Goal: Transaction & Acquisition: Purchase product/service

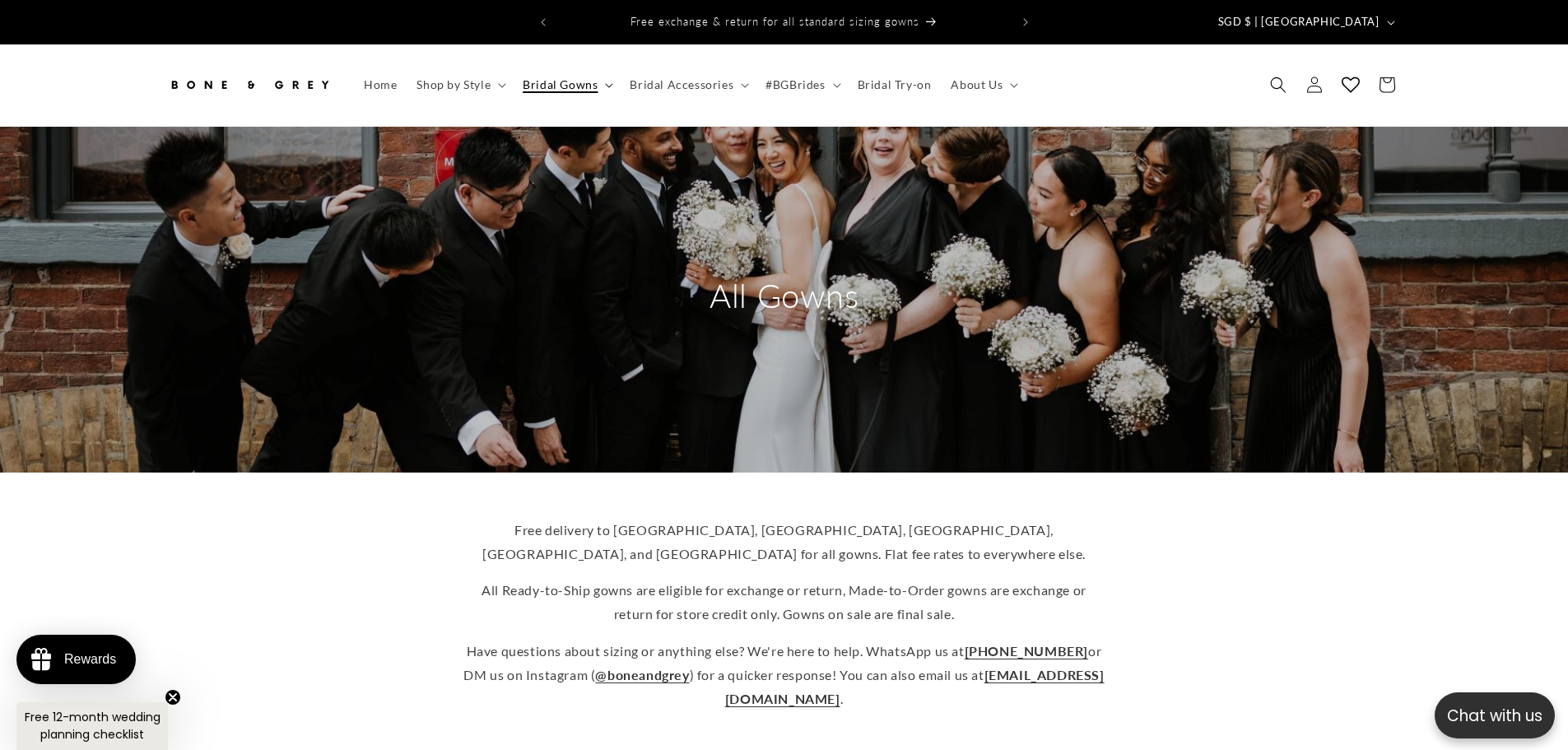
click at [609, 83] on icon at bounding box center [609, 85] width 8 height 5
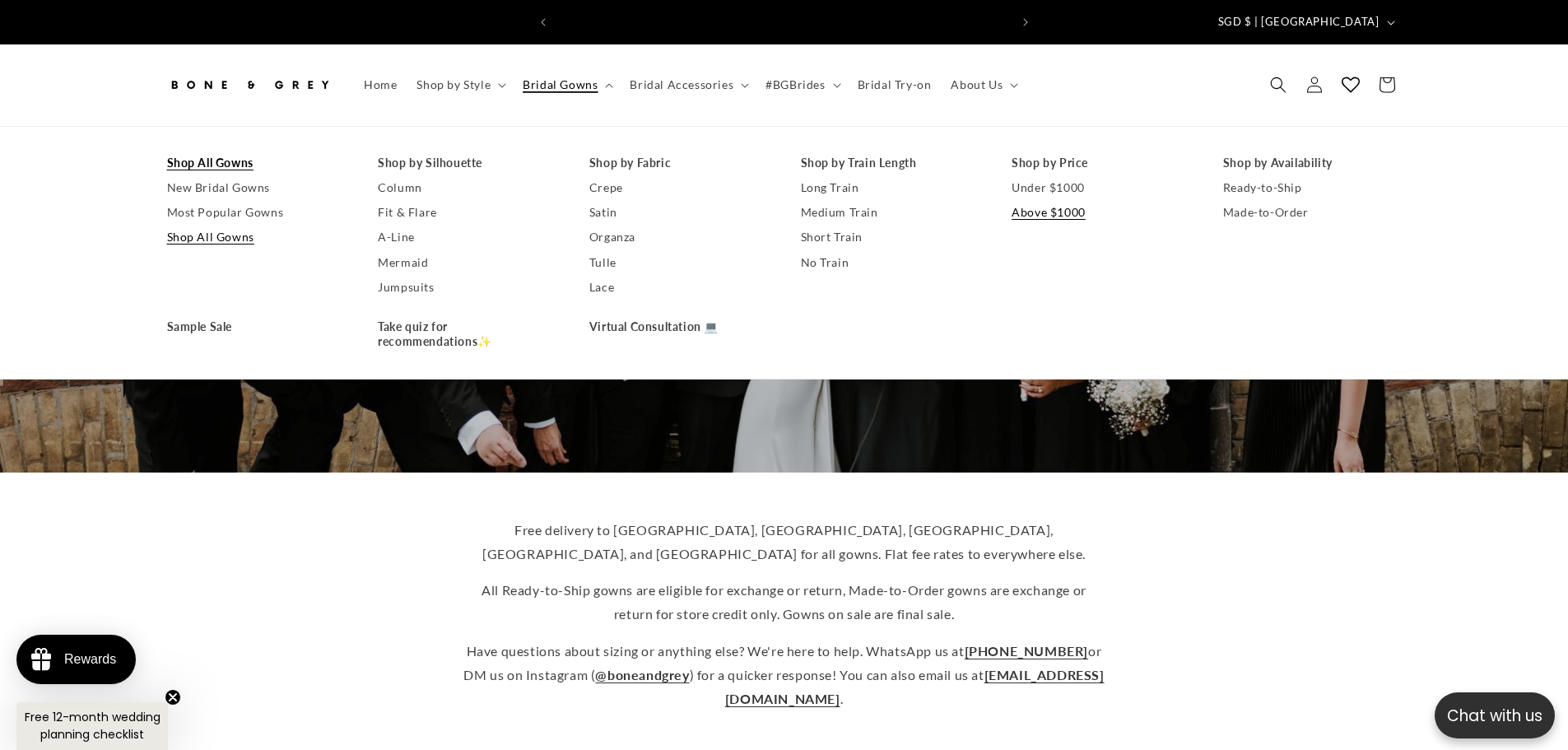
scroll to position [0, 906]
click at [1069, 175] on link "Under $1000" at bounding box center [1101, 187] width 179 height 25
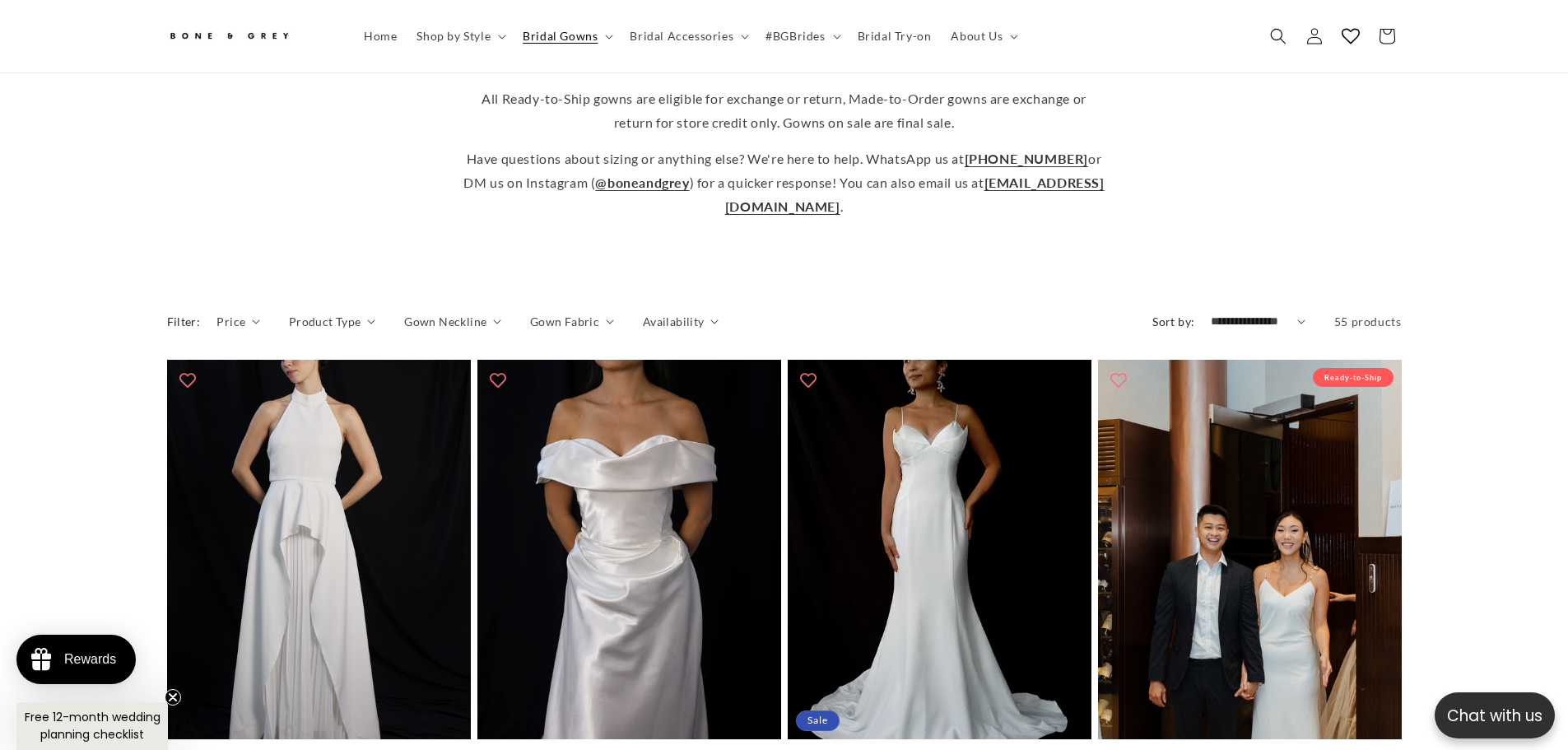
scroll to position [0, 453]
click at [1302, 313] on select "**********" at bounding box center [1259, 321] width 95 height 18
select select "**********"
click at [1211, 313] on select "**********" at bounding box center [1259, 321] width 95 height 18
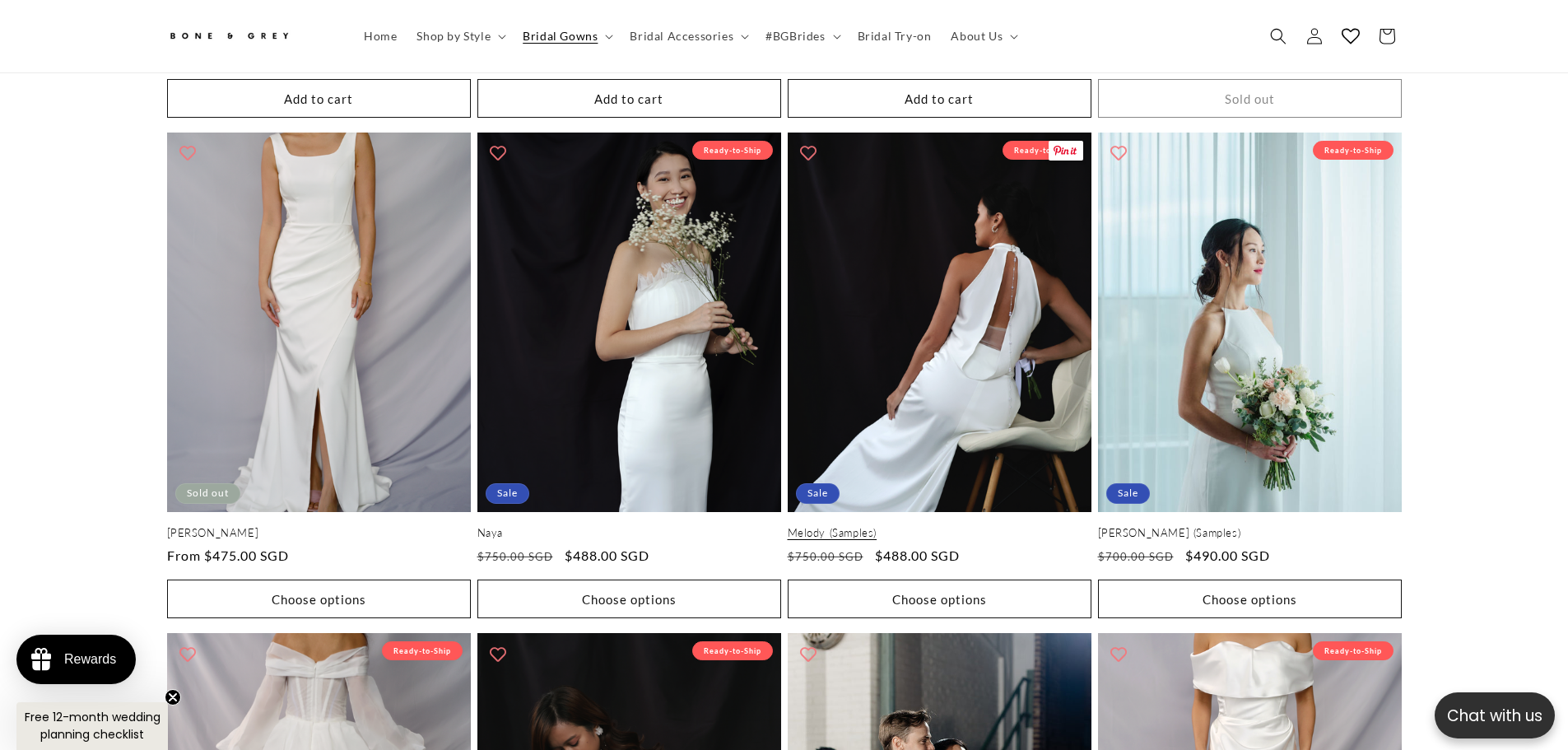
click at [948, 526] on link "Melody (Samples)" at bounding box center [940, 533] width 304 height 14
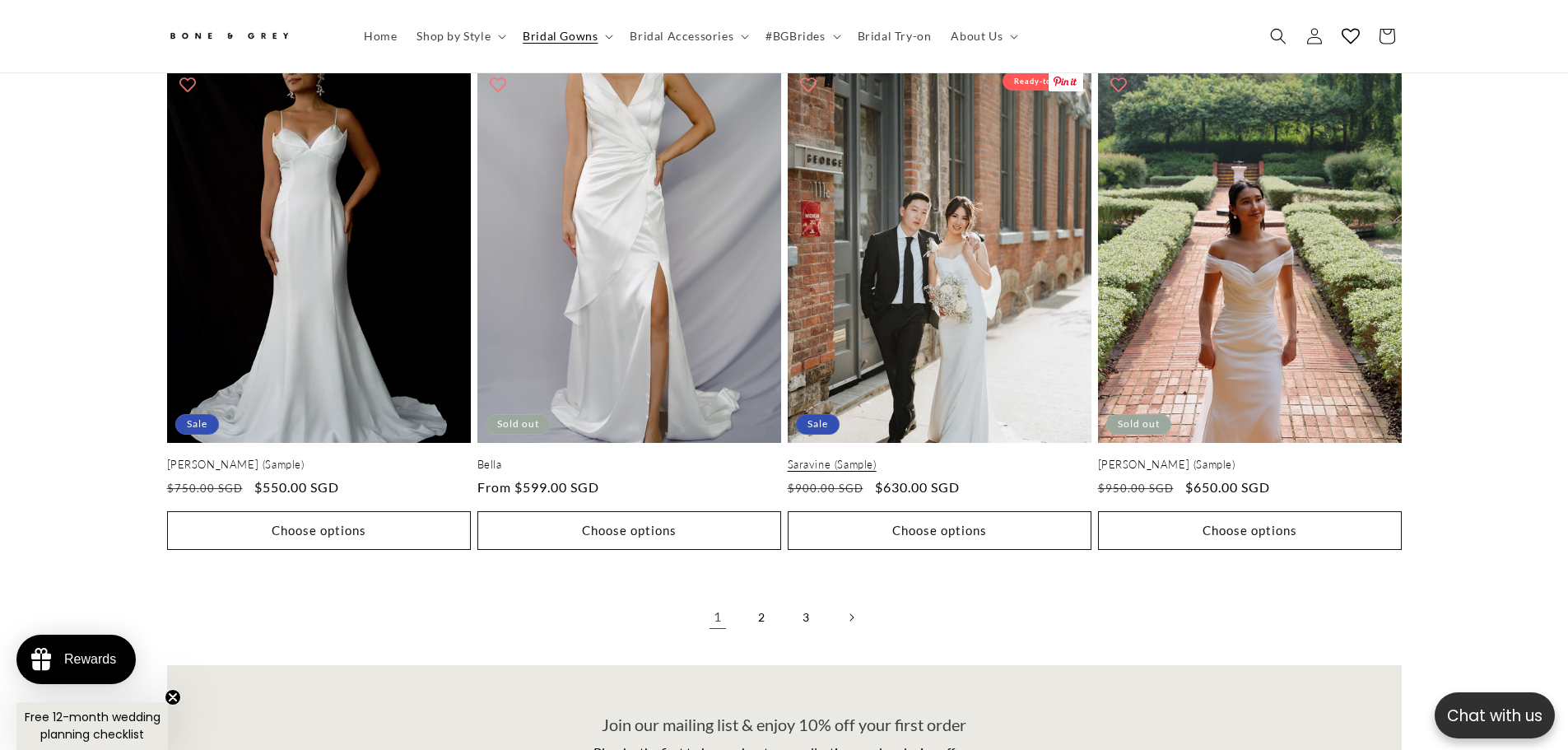
scroll to position [0, 453]
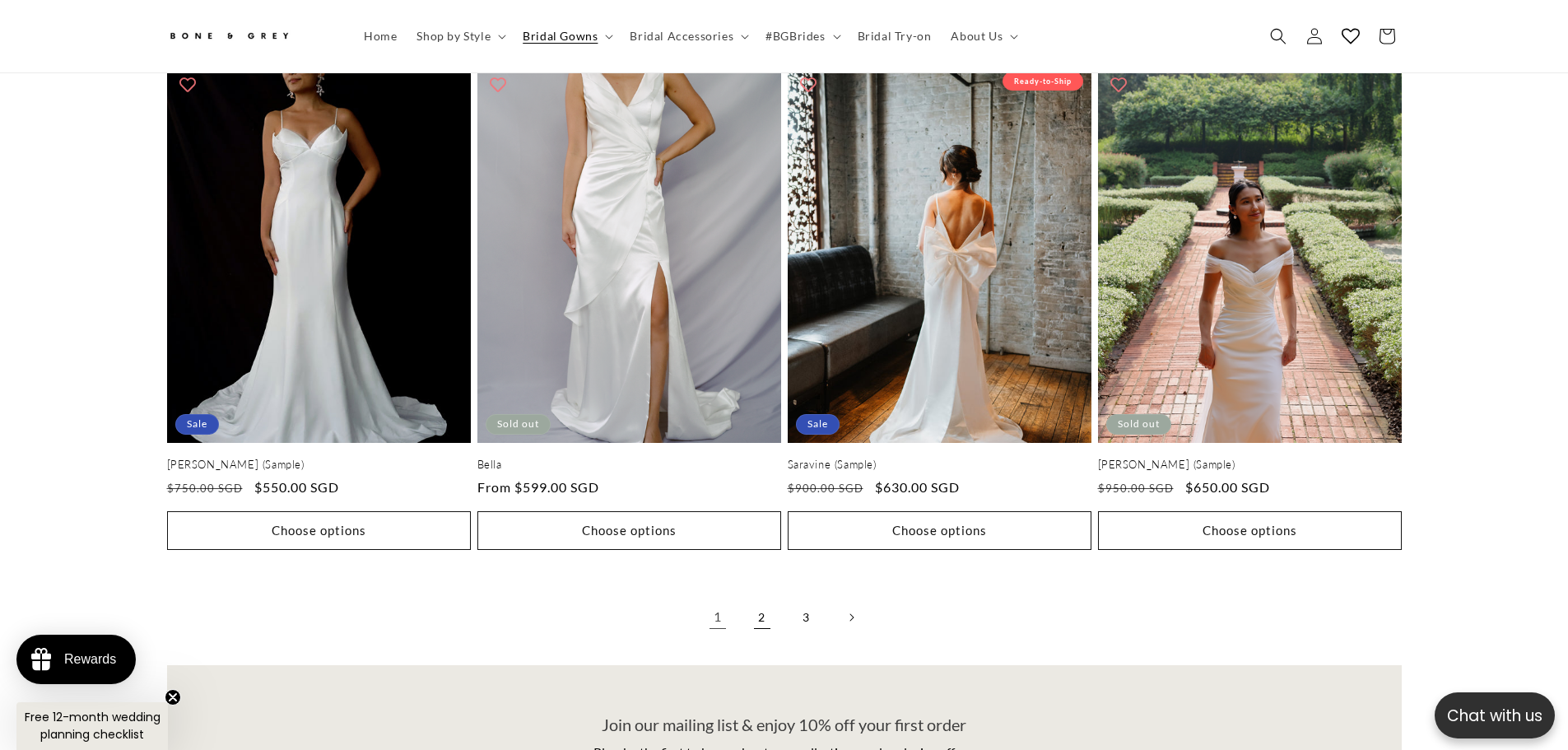
click at [765, 599] on link "2" at bounding box center [762, 617] width 36 height 36
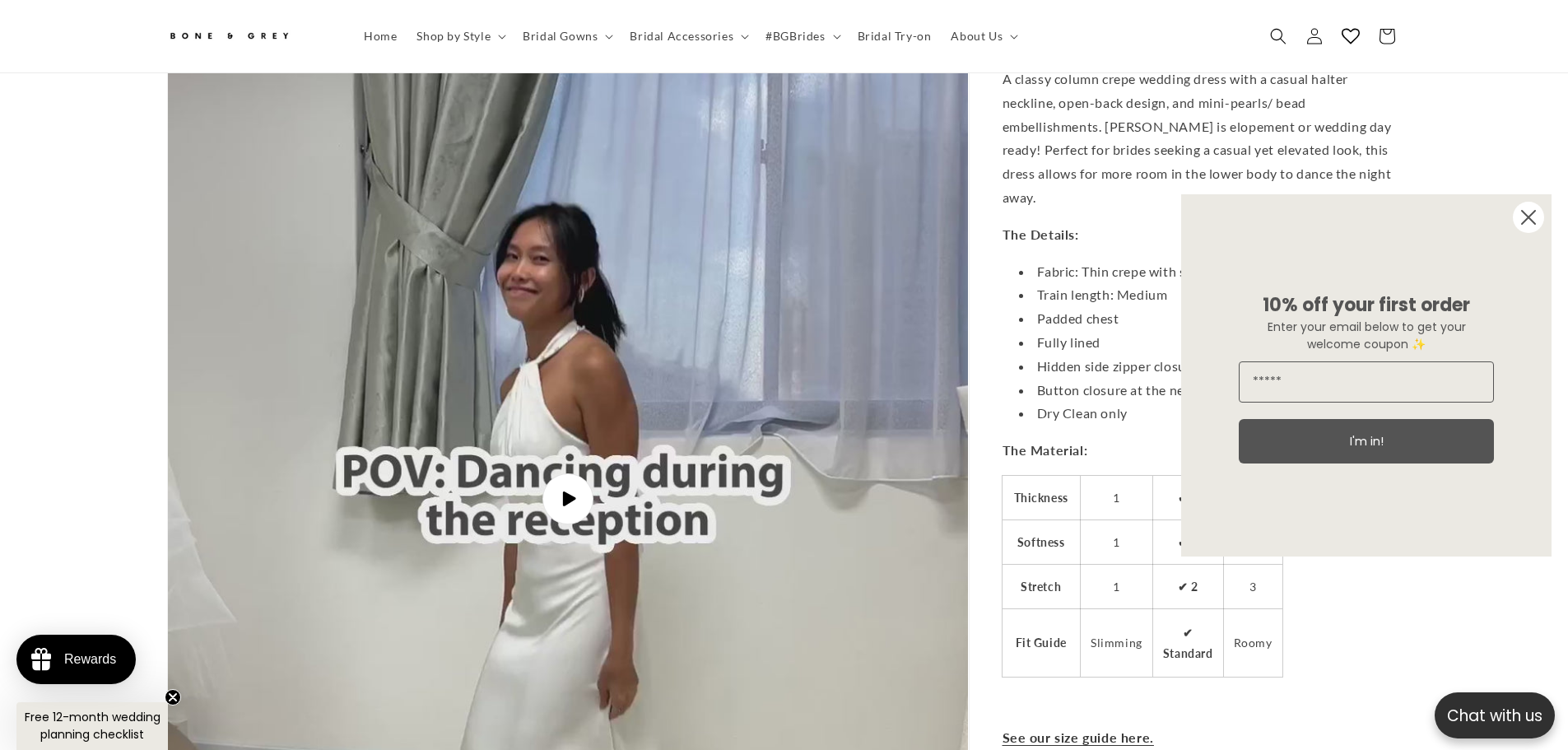
scroll to position [0, 906]
click at [575, 474] on span "Play video" at bounding box center [568, 498] width 56 height 56
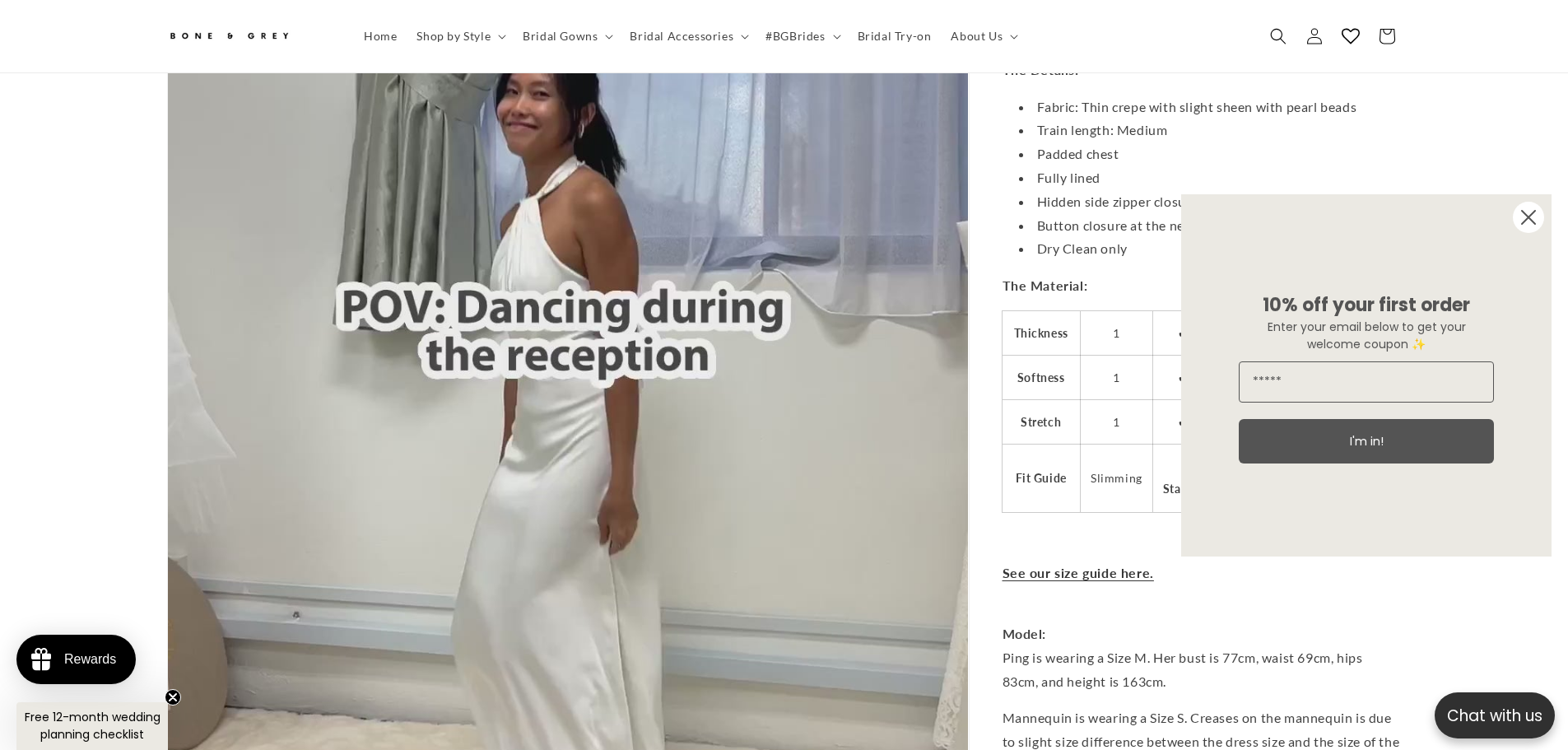
scroll to position [4848, 0]
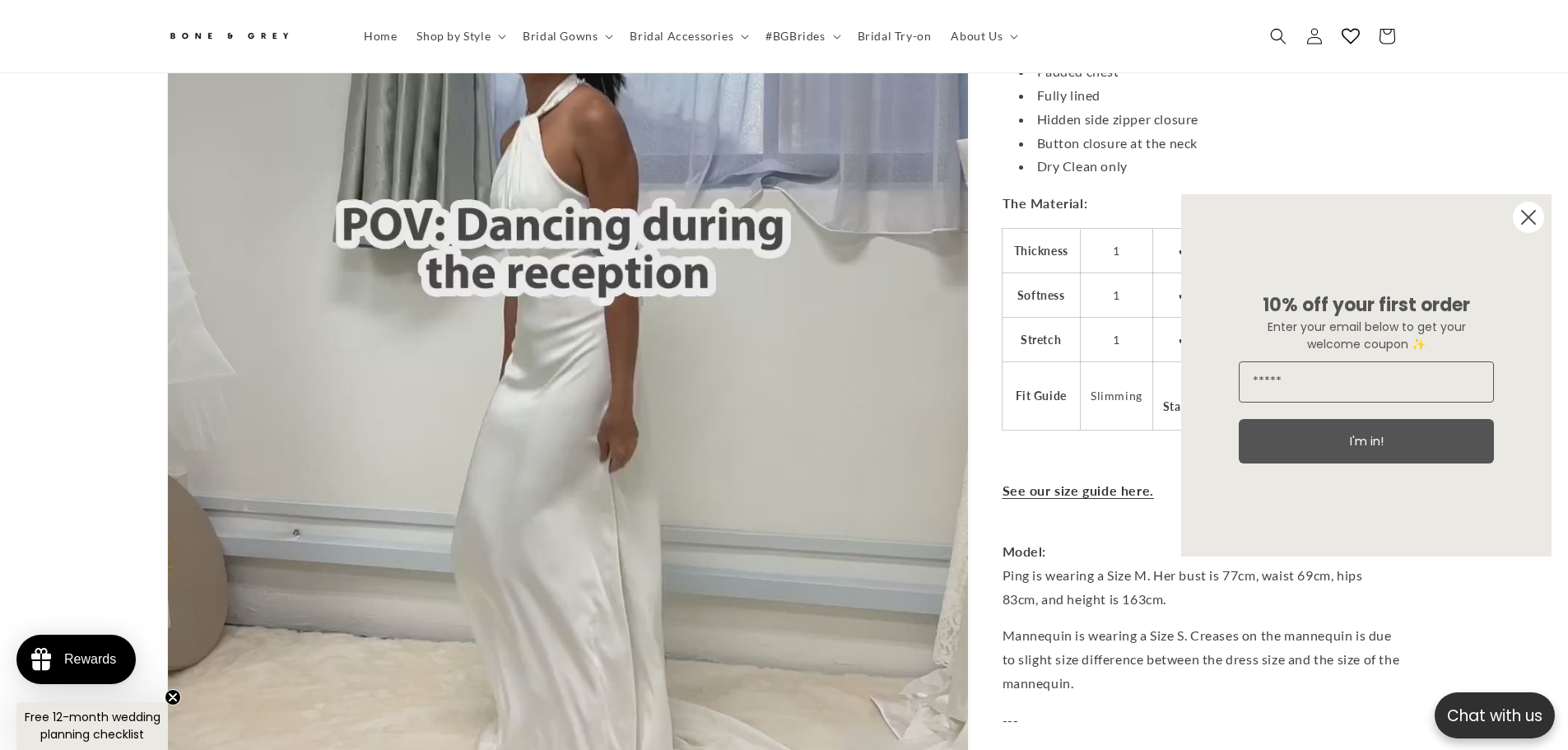
click at [1530, 209] on circle "Close dialog" at bounding box center [1529, 218] width 32 height 32
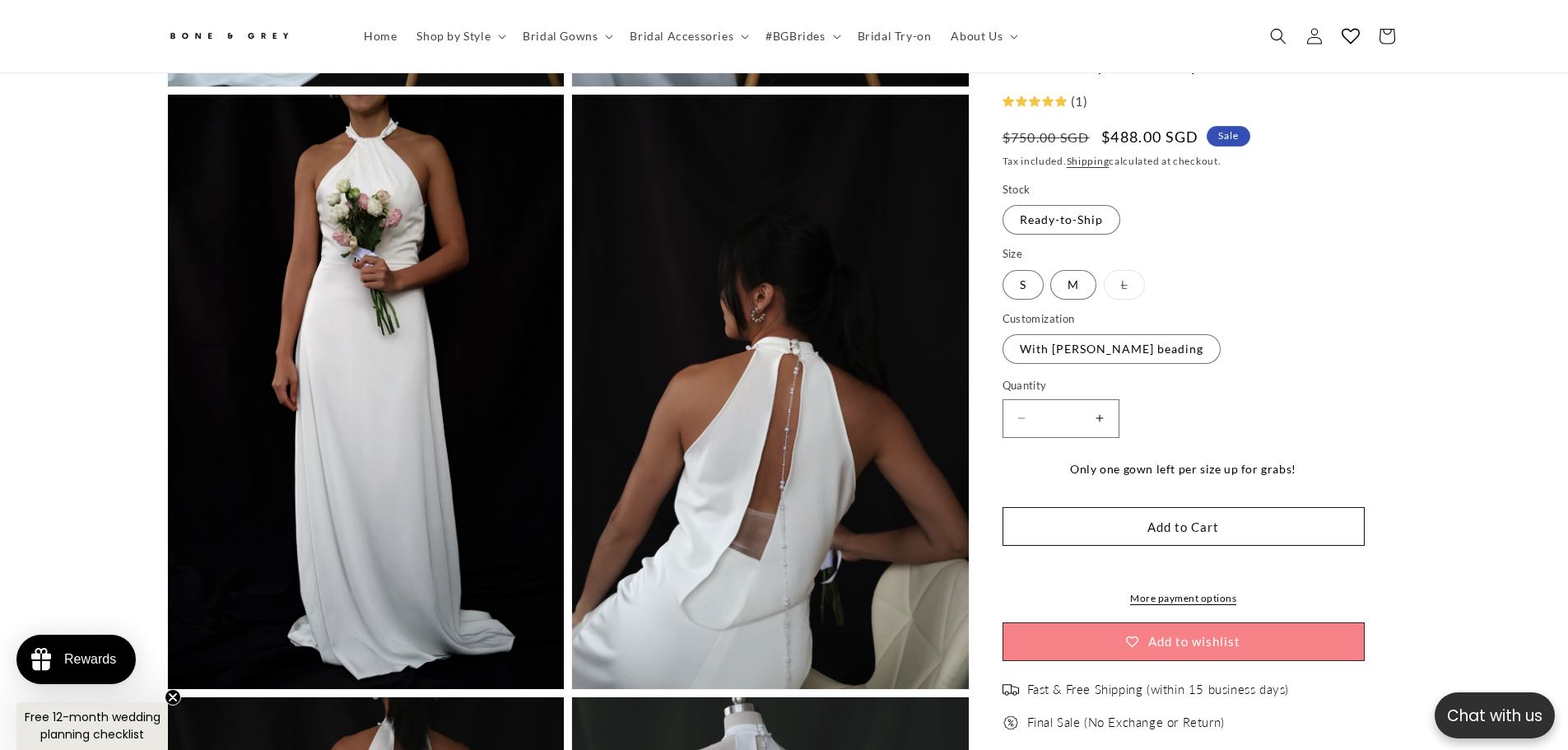
scroll to position [1885, 0]
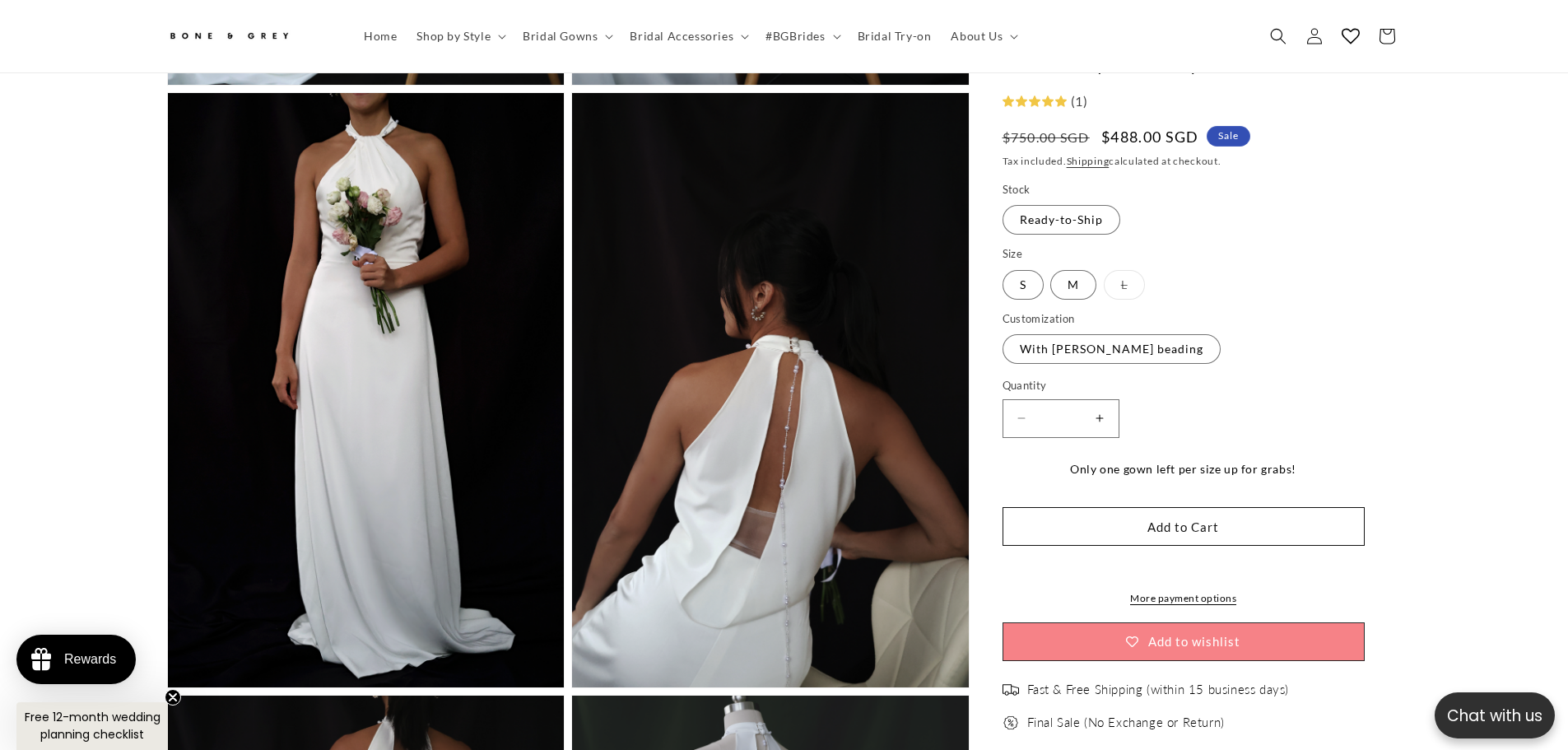
drag, startPoint x: 1129, startPoint y: 130, endPoint x: 1172, endPoint y: 127, distance: 43.1
click at [1172, 127] on span "$488.00 SGD" at bounding box center [1150, 137] width 97 height 22
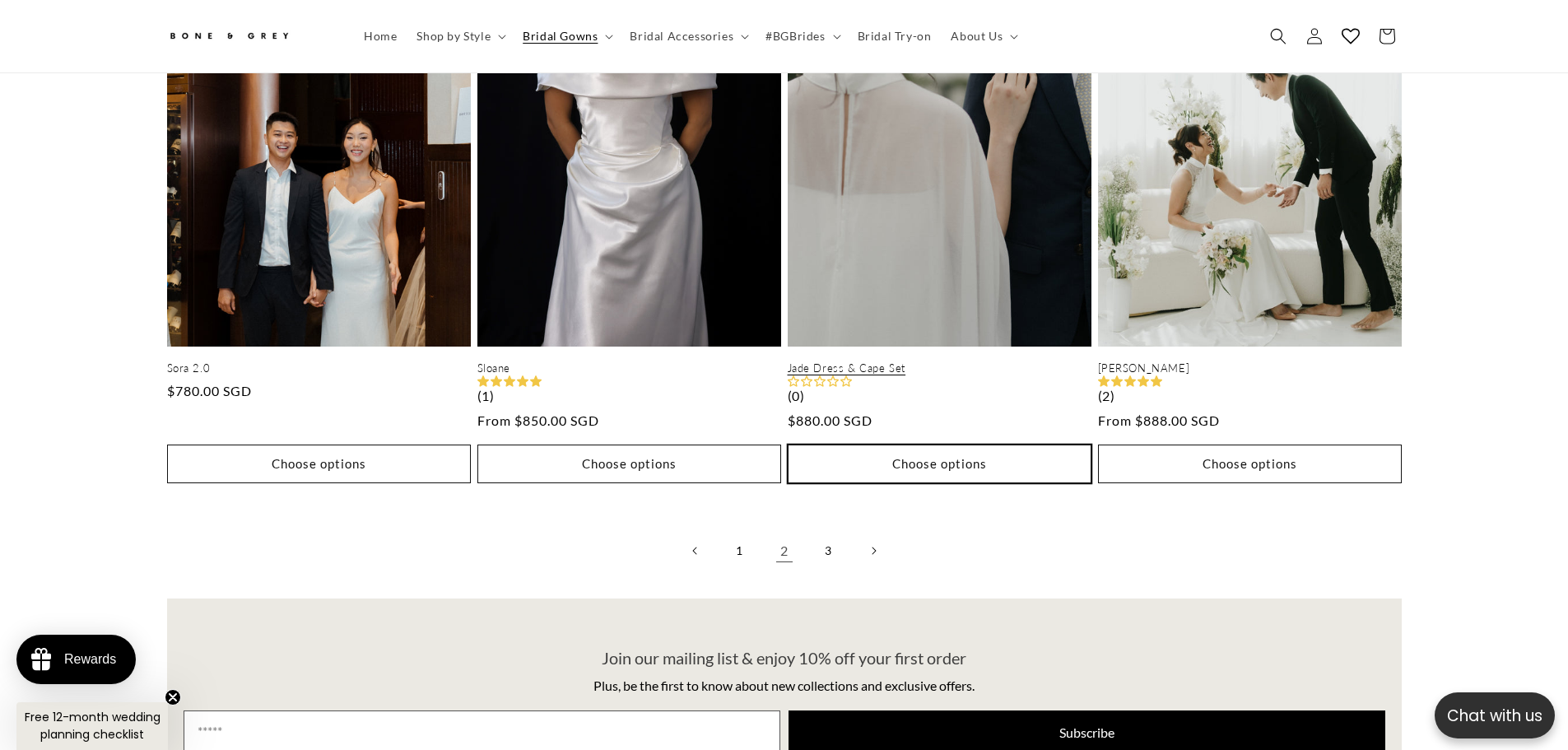
scroll to position [3614, 0]
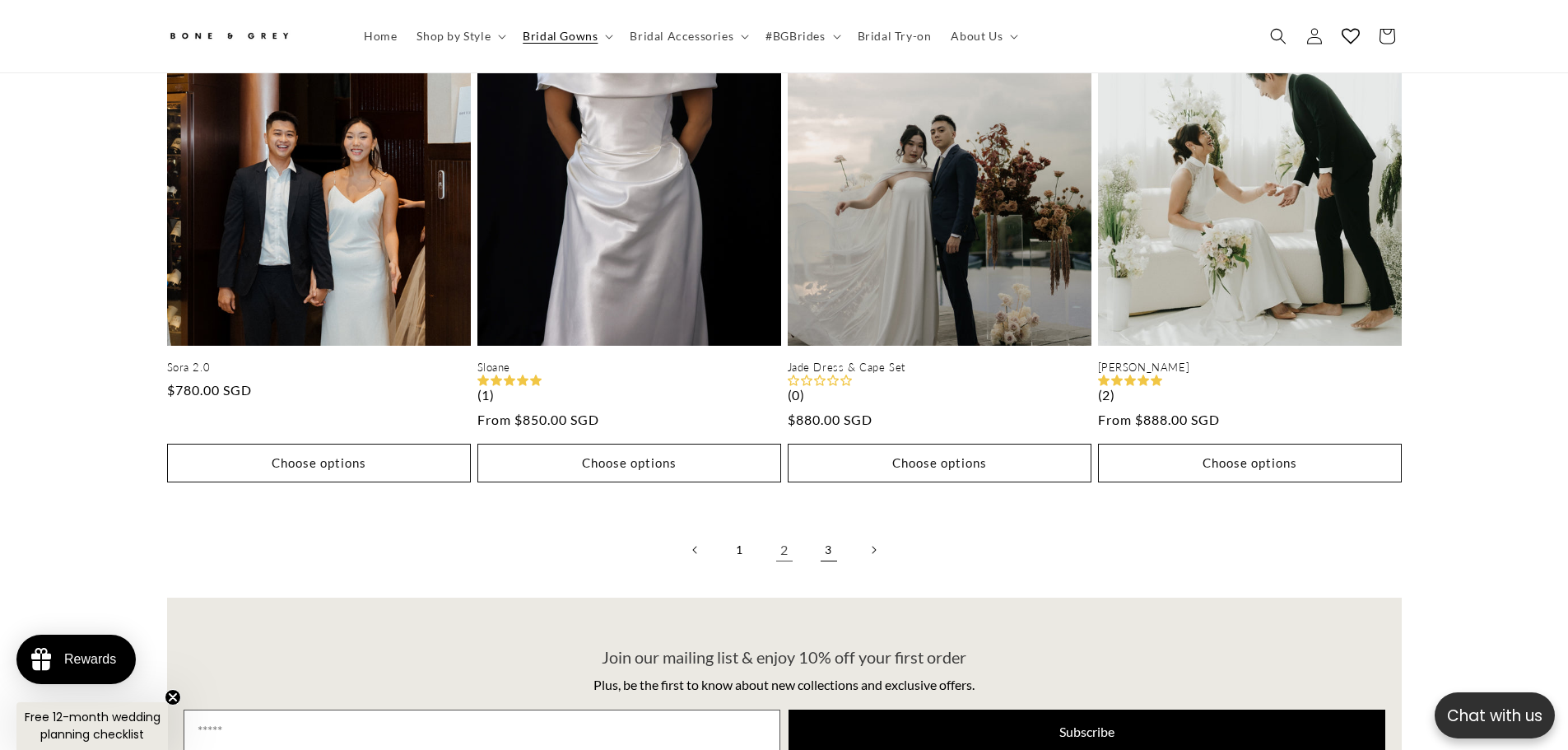
click at [829, 532] on link "3" at bounding box center [828, 550] width 36 height 36
